Goal: Information Seeking & Learning: Learn about a topic

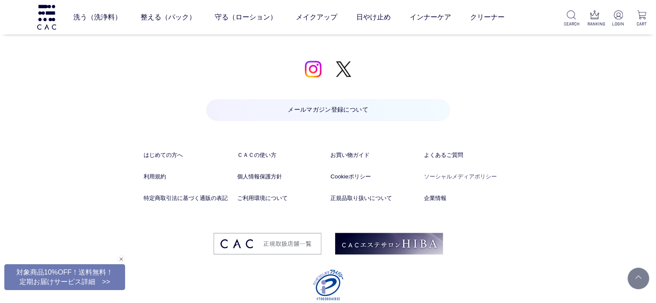
scroll to position [4525, 0]
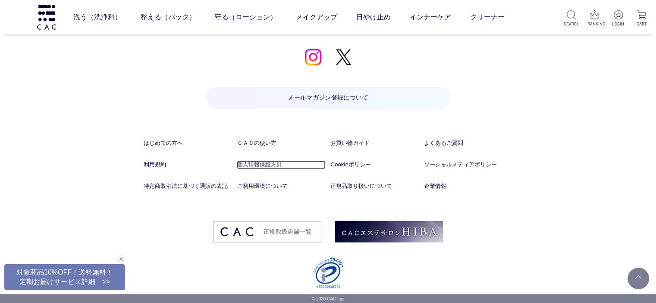
click at [264, 162] on link "個人情報保護方針" at bounding box center [281, 164] width 88 height 9
click at [362, 165] on link "Cookieポリシー" at bounding box center [374, 164] width 88 height 9
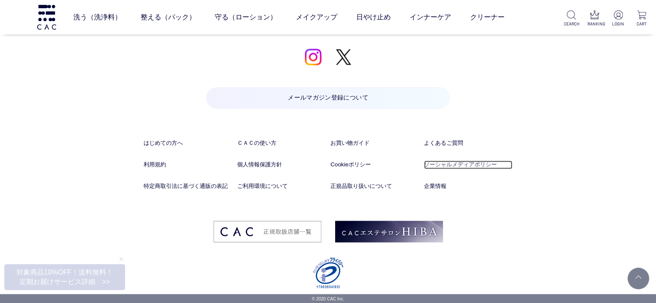
click at [442, 161] on link "ソーシャルメディアポリシー" at bounding box center [468, 164] width 88 height 9
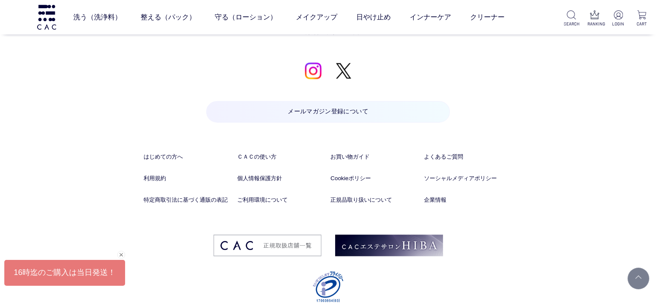
scroll to position [4525, 0]
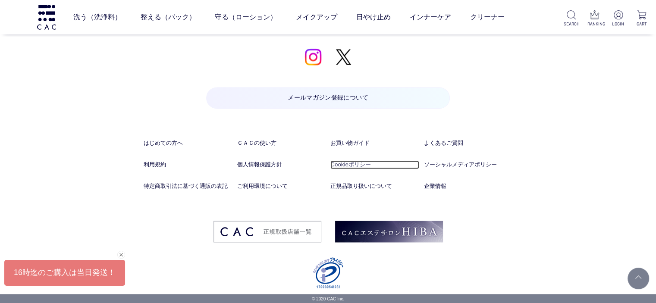
click at [357, 166] on link "Cookieポリシー" at bounding box center [374, 164] width 88 height 9
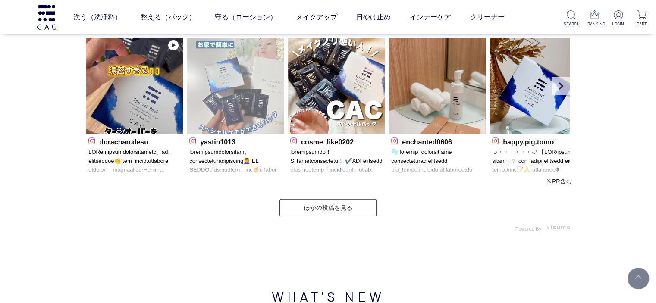
scroll to position [2890, 0]
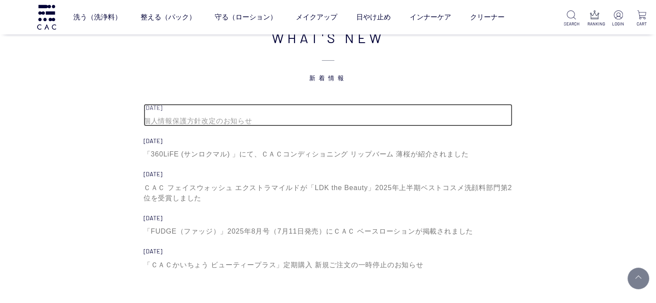
click at [233, 126] on div "個人情報保護方針改定のお知らせ" at bounding box center [328, 121] width 369 height 10
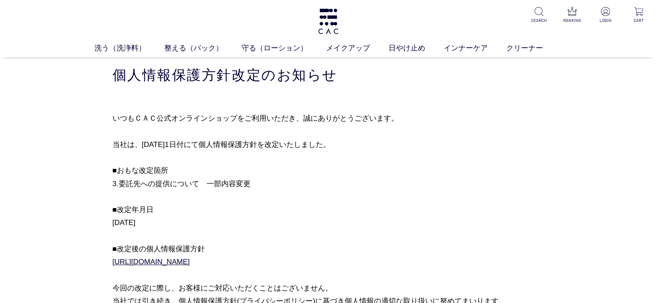
scroll to position [129, 0]
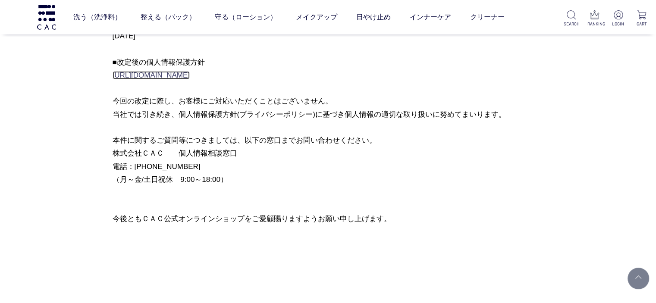
click at [190, 73] on link "https://www.cac-cosme.com/privacypolicy/" at bounding box center [151, 75] width 77 height 8
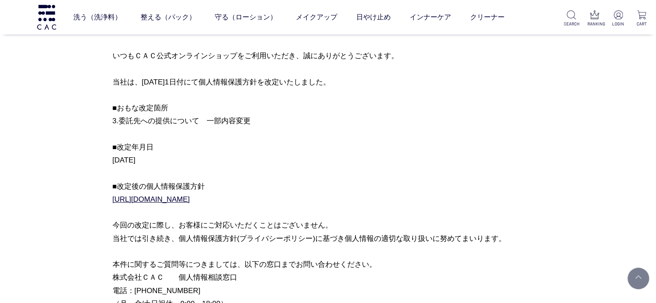
scroll to position [0, 0]
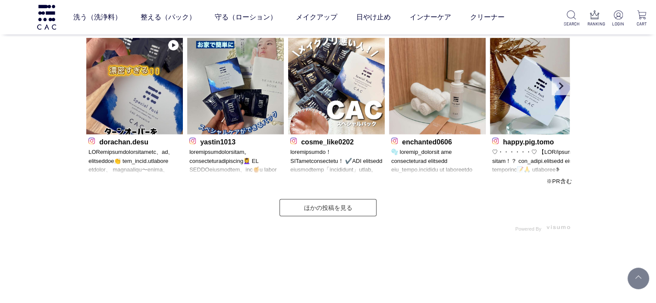
scroll to position [2890, 0]
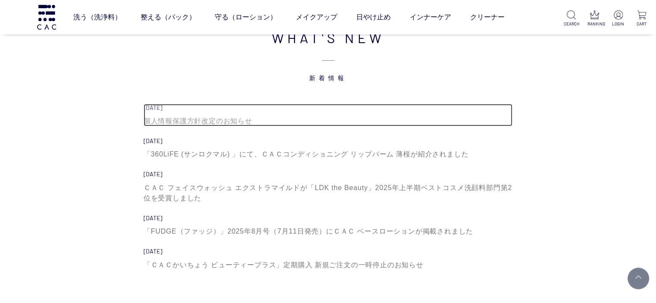
click at [223, 121] on div "個人情報保護方針改定のお知らせ" at bounding box center [328, 121] width 369 height 10
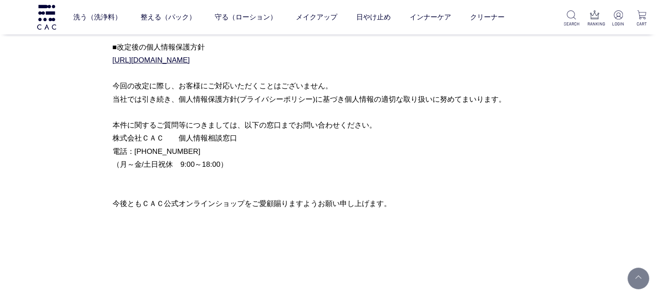
scroll to position [129, 0]
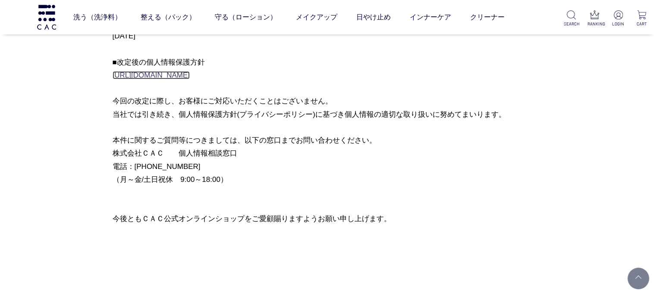
click at [190, 78] on link "https://www.cac-cosme.com/privacypolicy/" at bounding box center [151, 75] width 77 height 8
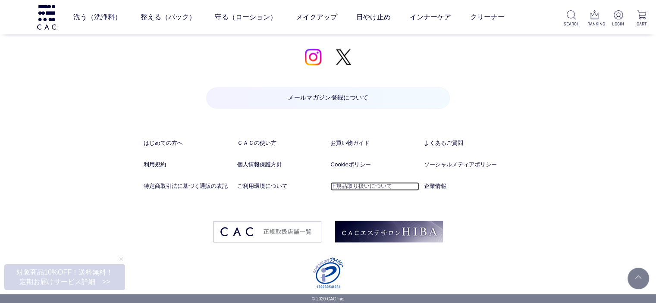
click at [349, 185] on link "正規品取り扱いについて" at bounding box center [374, 186] width 88 height 9
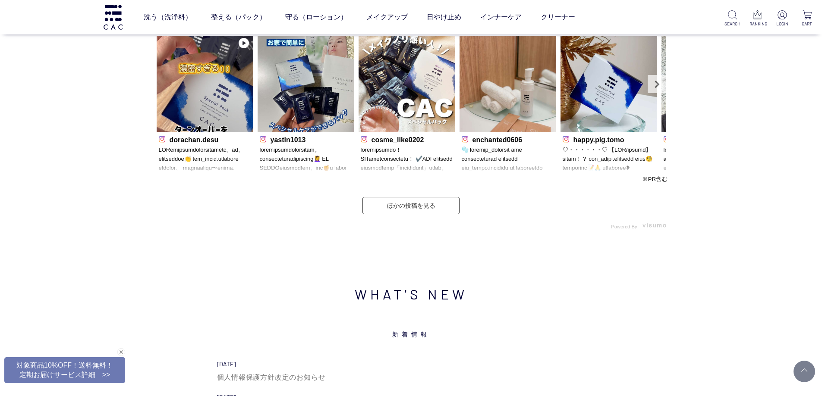
scroll to position [2906, 0]
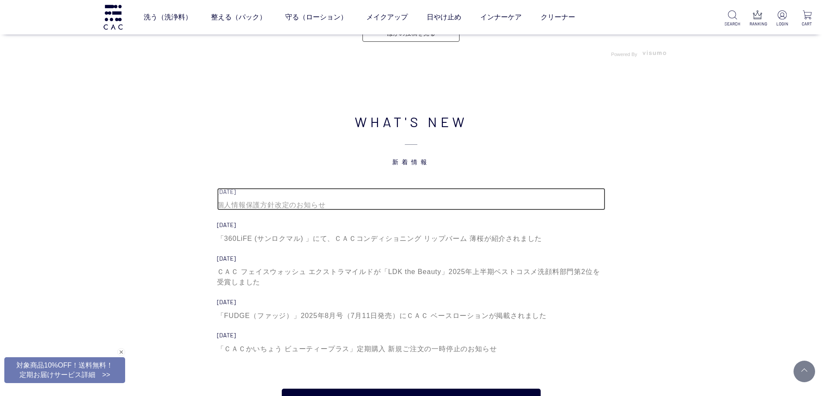
click at [281, 205] on div "個人情報保護方針改定のお知らせ" at bounding box center [411, 205] width 388 height 10
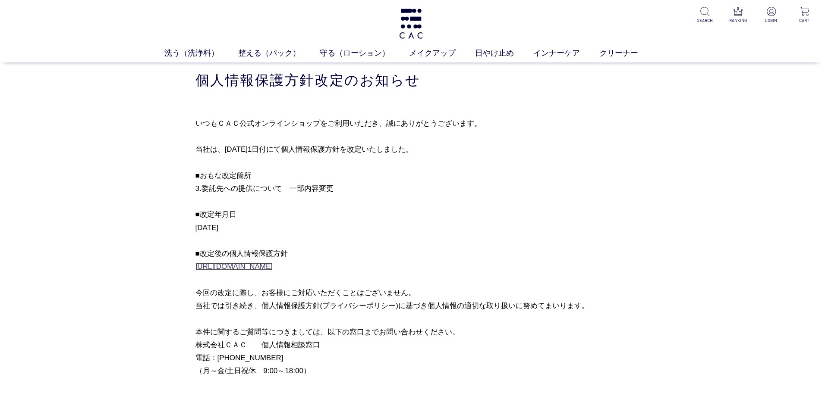
click at [273, 269] on link "https://www.cac-cosme.com/privacypolicy/" at bounding box center [233, 267] width 77 height 8
